Goal: Transaction & Acquisition: Purchase product/service

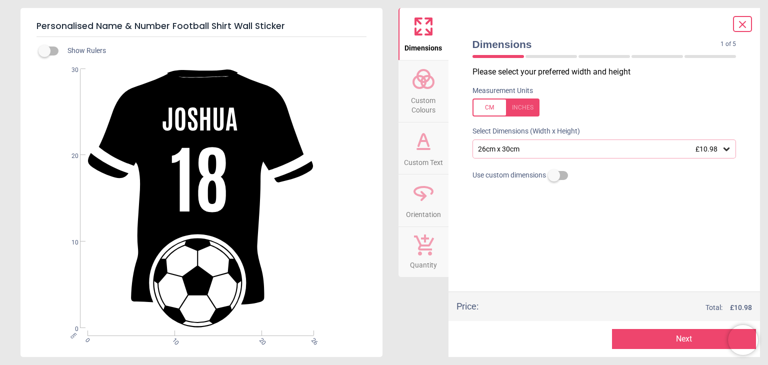
click at [594, 145] on div "26cm x 30cm £10.98" at bounding box center [599, 149] width 245 height 8
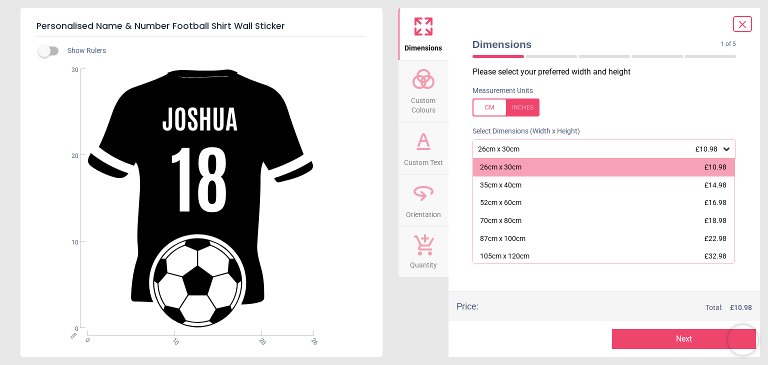
click at [634, 152] on div "26cm x 30cm £10.98" at bounding box center [599, 149] width 245 height 8
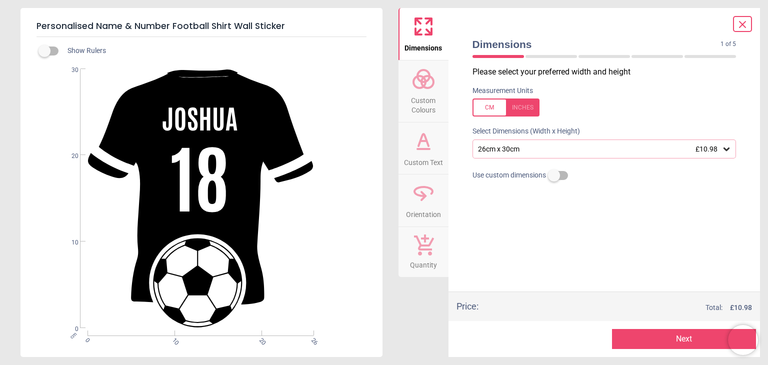
click at [604, 150] on div "26cm x 30cm £10.98" at bounding box center [599, 149] width 245 height 8
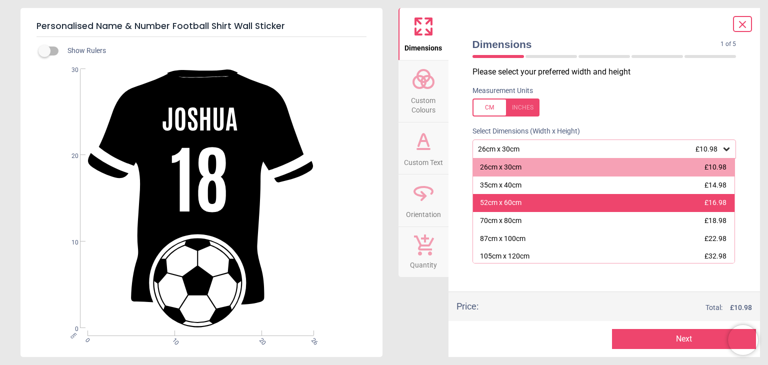
click at [605, 196] on div "52cm x 60cm £16.98" at bounding box center [604, 203] width 262 height 18
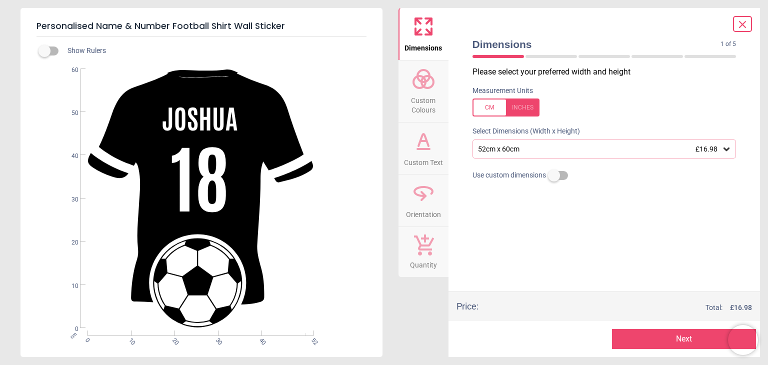
click at [422, 106] on span "Custom Colours" at bounding box center [423, 103] width 48 height 24
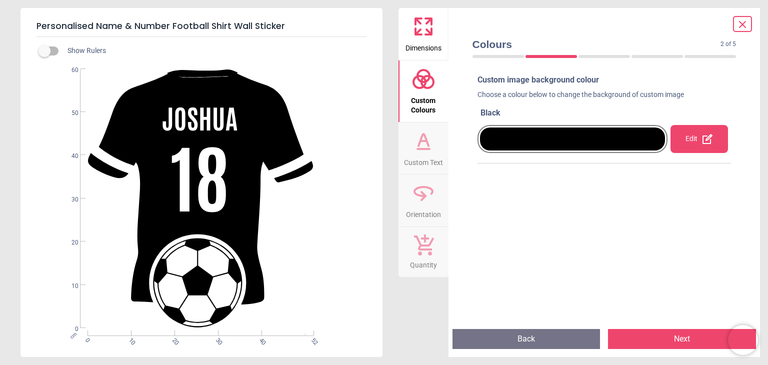
click at [637, 146] on div at bounding box center [572, 138] width 185 height 23
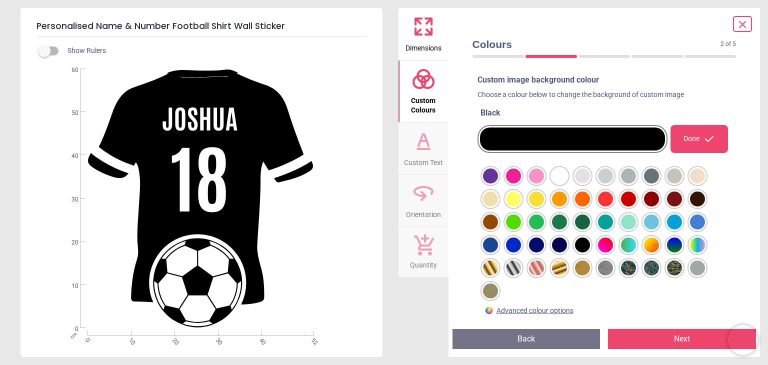
click at [498, 183] on div at bounding box center [490, 175] width 15 height 15
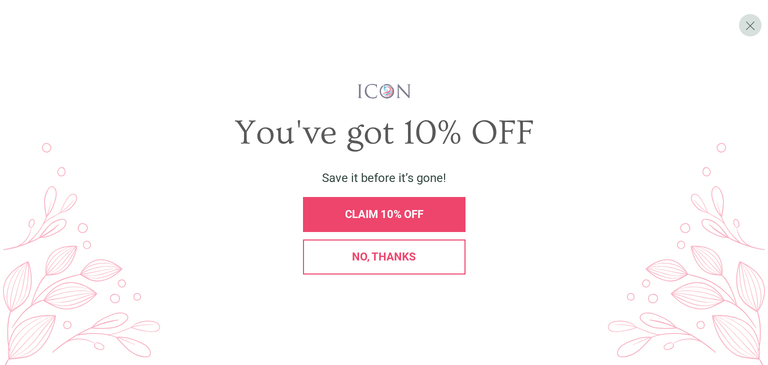
click at [375, 252] on span "No, thanks" at bounding box center [384, 256] width 64 height 12
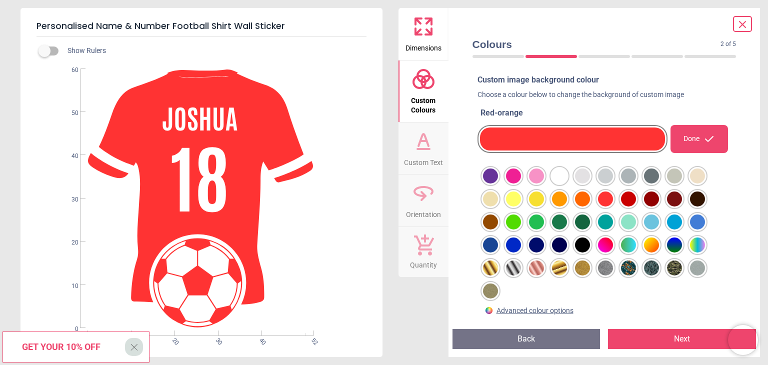
click at [498, 183] on div at bounding box center [490, 175] width 15 height 15
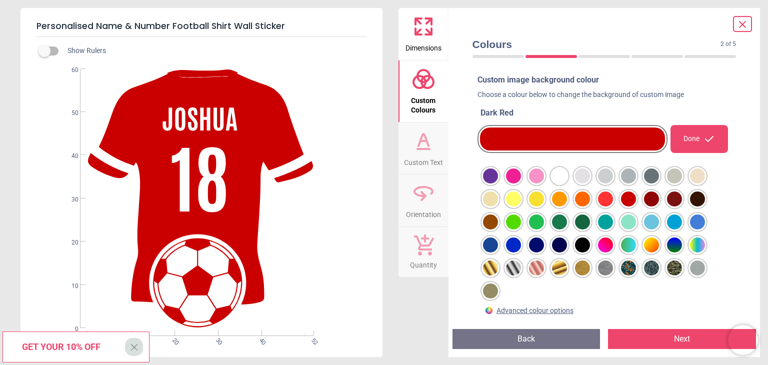
click at [658, 334] on button "Next" at bounding box center [682, 339] width 148 height 20
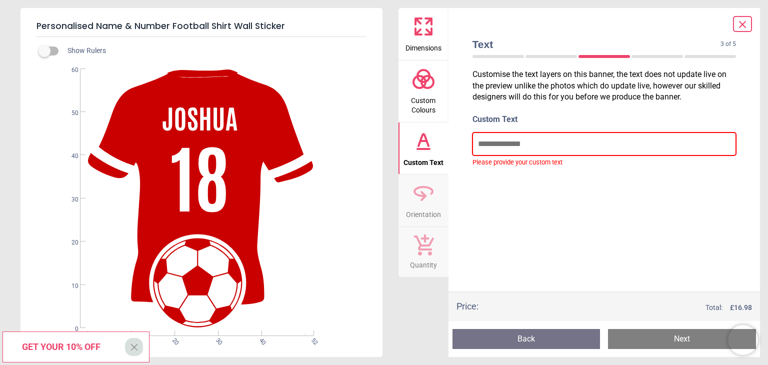
click at [525, 144] on input "text" at bounding box center [604, 143] width 264 height 23
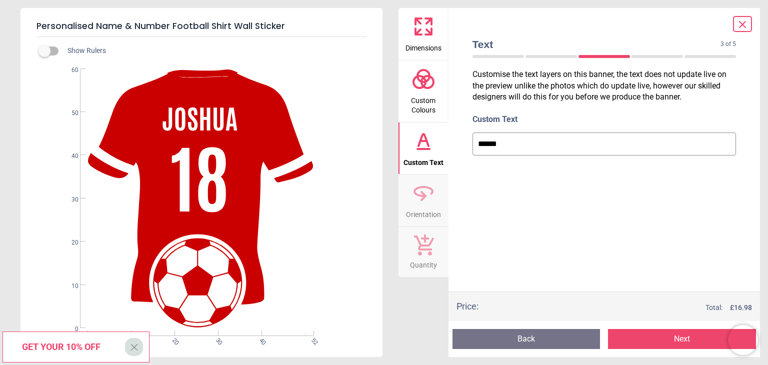
click at [564, 145] on input "******" at bounding box center [604, 143] width 264 height 23
type input "******"
click at [670, 341] on button "Next" at bounding box center [682, 339] width 148 height 20
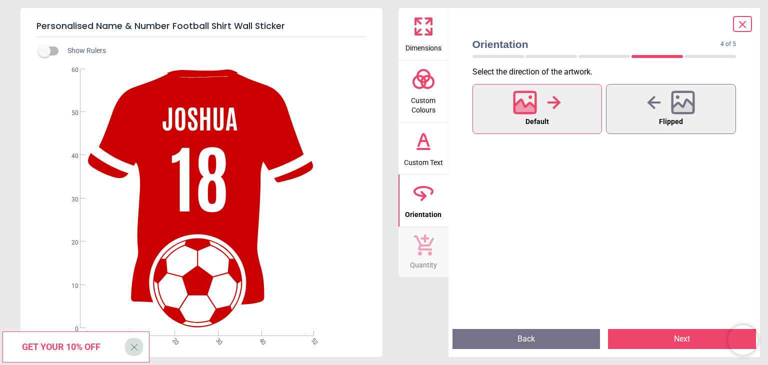
click at [545, 121] on span "Default" at bounding box center [536, 121] width 23 height 13
click at [651, 110] on div at bounding box center [671, 102] width 48 height 26
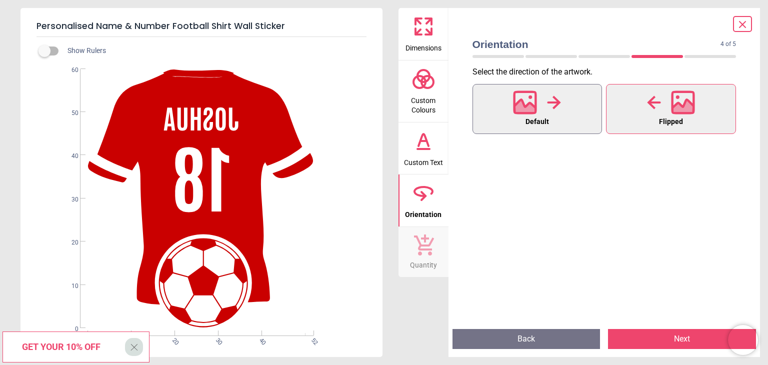
click at [548, 117] on span "Default" at bounding box center [536, 121] width 23 height 13
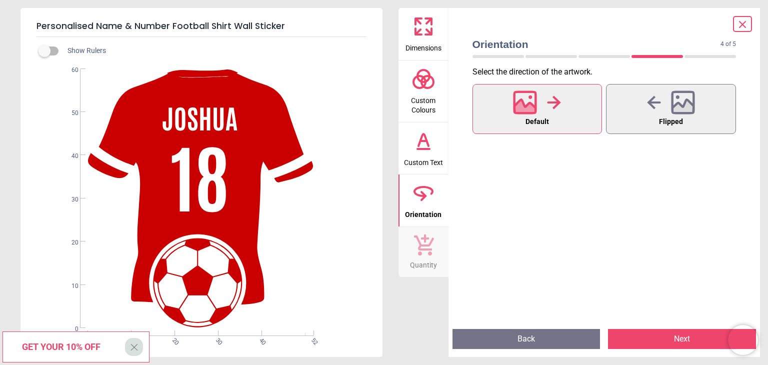
click at [684, 336] on button "Next" at bounding box center [682, 339] width 148 height 20
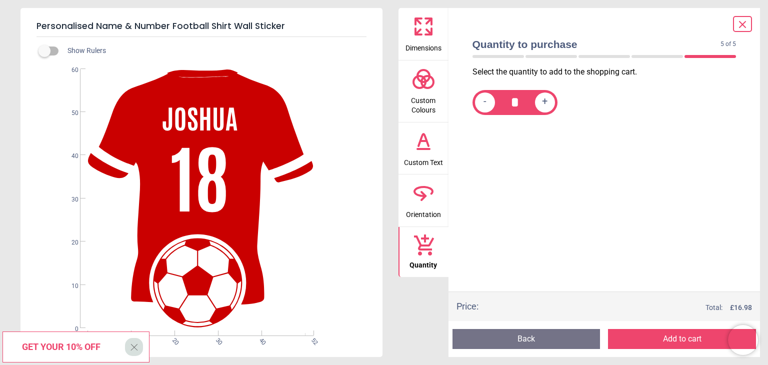
click at [662, 336] on button "Add to cart" at bounding box center [682, 339] width 148 height 20
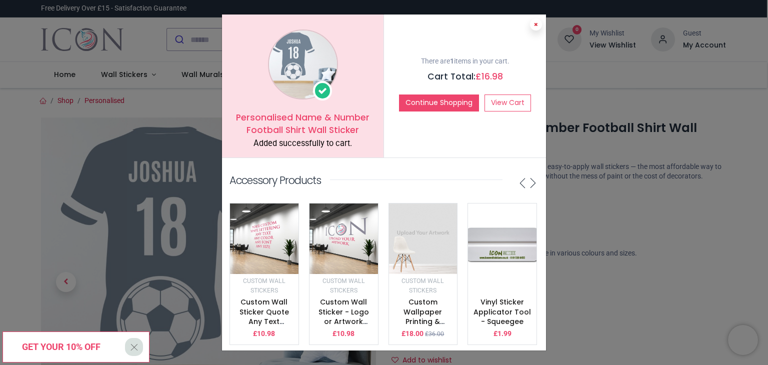
click at [535, 25] on icon at bounding box center [536, 24] width 4 height 5
